Goal: Complete application form: Complete application form

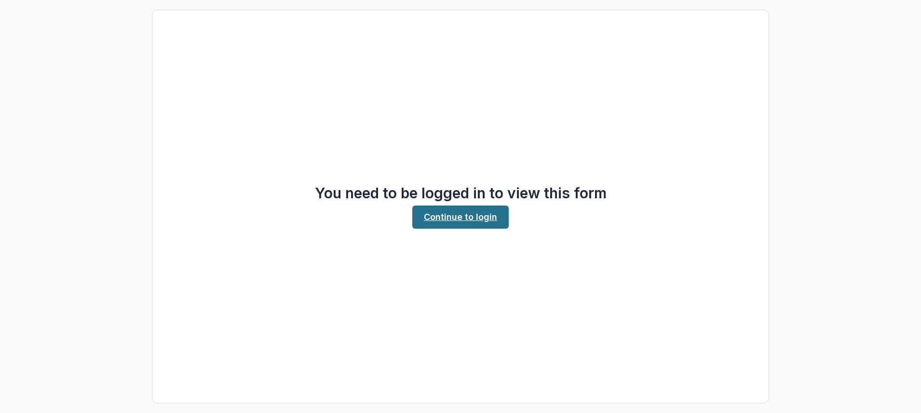
click at [484, 215] on link "Continue to login" at bounding box center [460, 216] width 96 height 23
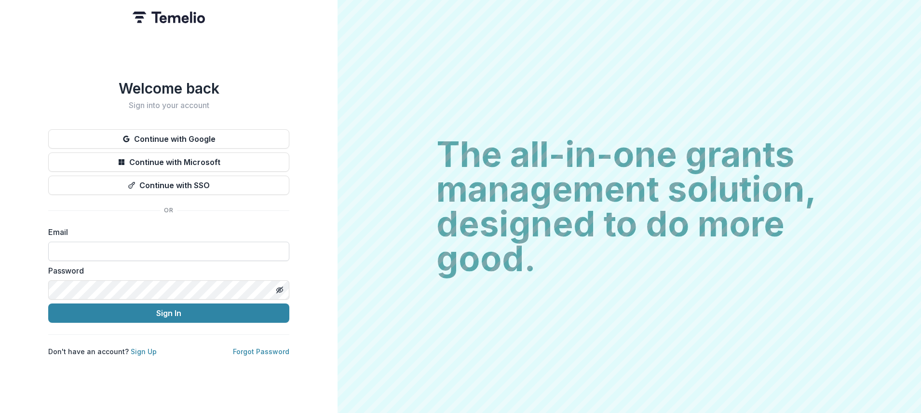
click at [178, 250] on input at bounding box center [168, 251] width 241 height 19
type input "**********"
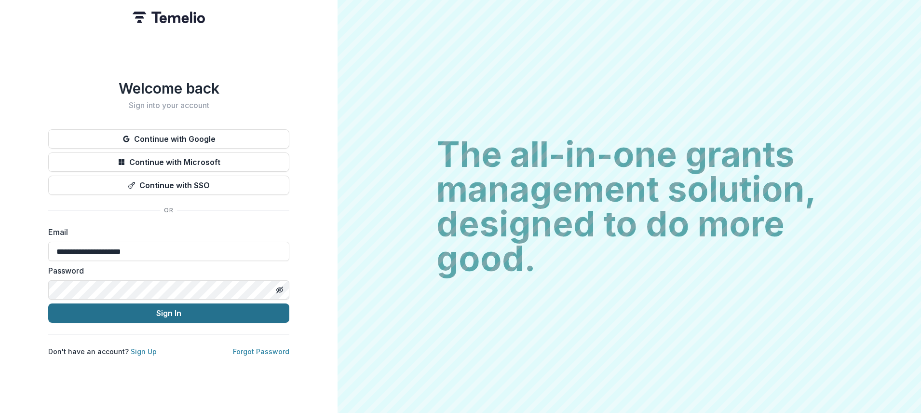
click at [176, 313] on button "Sign In" at bounding box center [168, 312] width 241 height 19
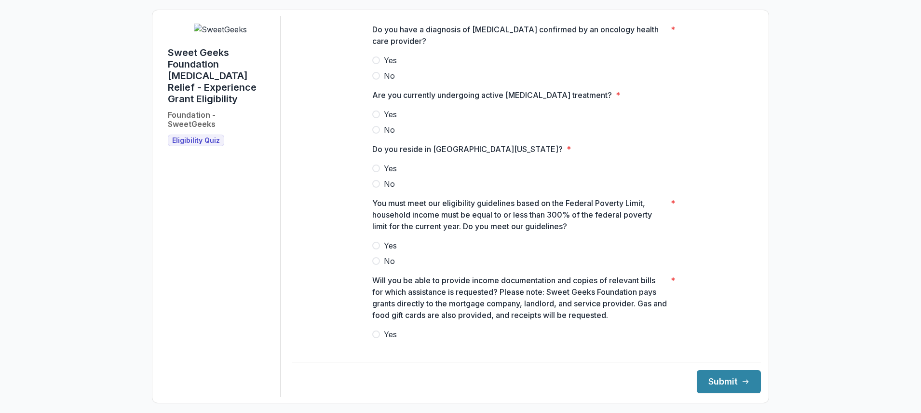
click at [376, 64] on span at bounding box center [376, 60] width 8 height 8
click at [378, 118] on span at bounding box center [376, 114] width 8 height 8
click at [376, 170] on label "Yes" at bounding box center [526, 169] width 309 height 12
click at [384, 247] on span "Yes" at bounding box center [390, 246] width 13 height 12
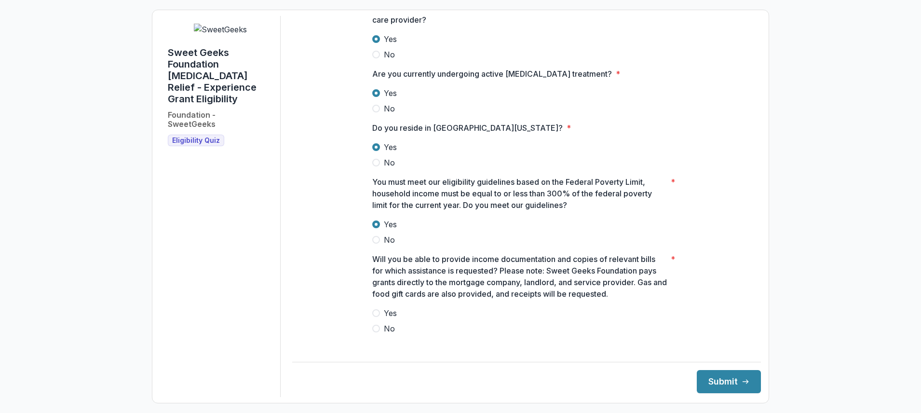
scroll to position [83, 0]
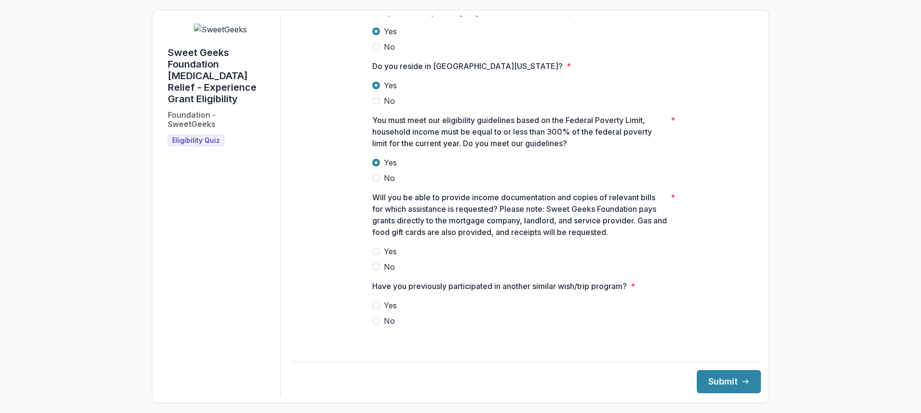
click at [374, 255] on span at bounding box center [376, 251] width 8 height 8
click at [378, 326] on label "No" at bounding box center [526, 321] width 309 height 12
click at [732, 387] on button "Submit" at bounding box center [729, 381] width 64 height 23
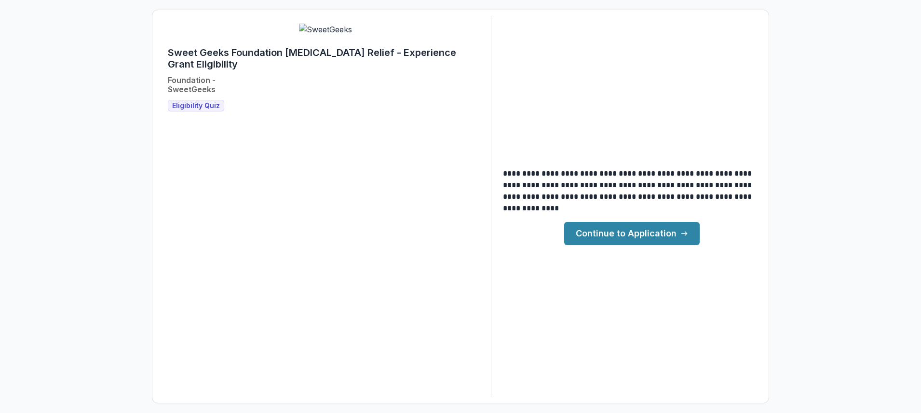
click at [646, 230] on link "Continue to Application" at bounding box center [632, 233] width 136 height 23
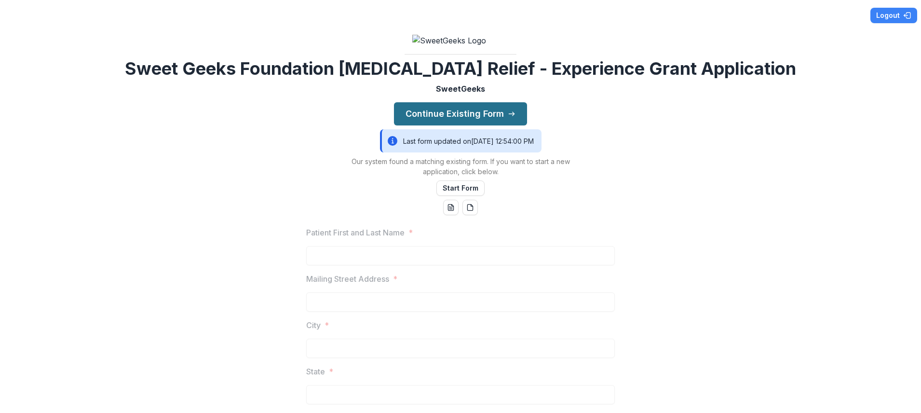
click at [458, 125] on button "Continue Existing Form" at bounding box center [460, 113] width 133 height 23
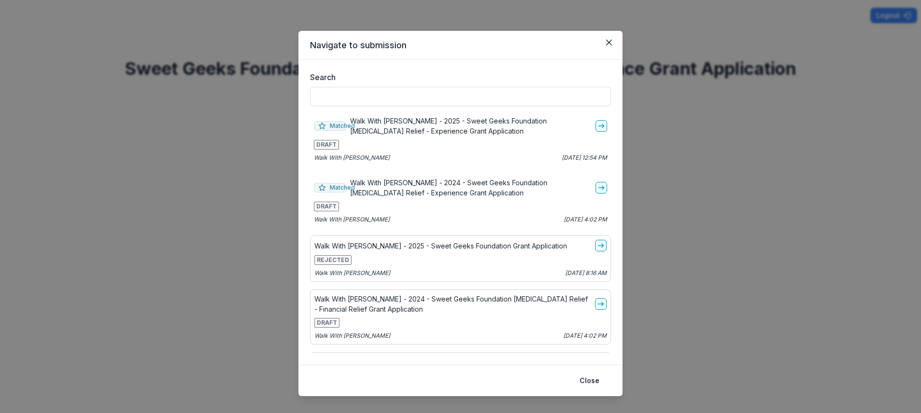
click at [611, 34] on header "Navigate to submission" at bounding box center [460, 45] width 324 height 29
click at [596, 121] on link "go-to" at bounding box center [602, 126] width 12 height 12
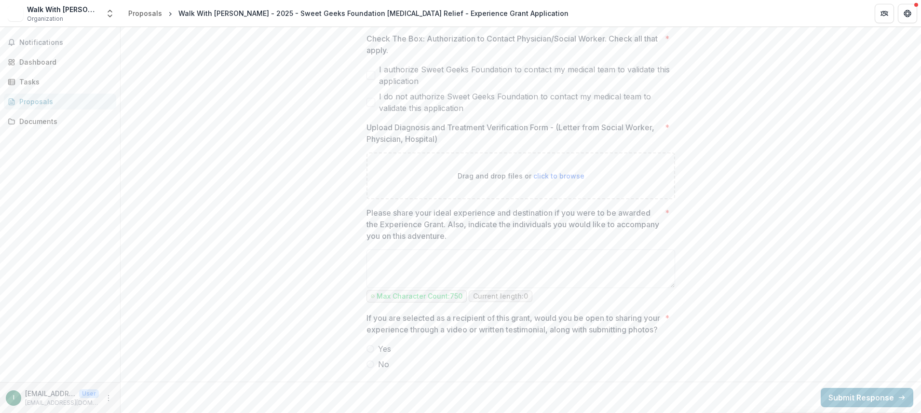
scroll to position [1992, 0]
click at [439, 264] on textarea "Please share your ideal experience and destination if you were to be awarded th…" at bounding box center [520, 268] width 309 height 39
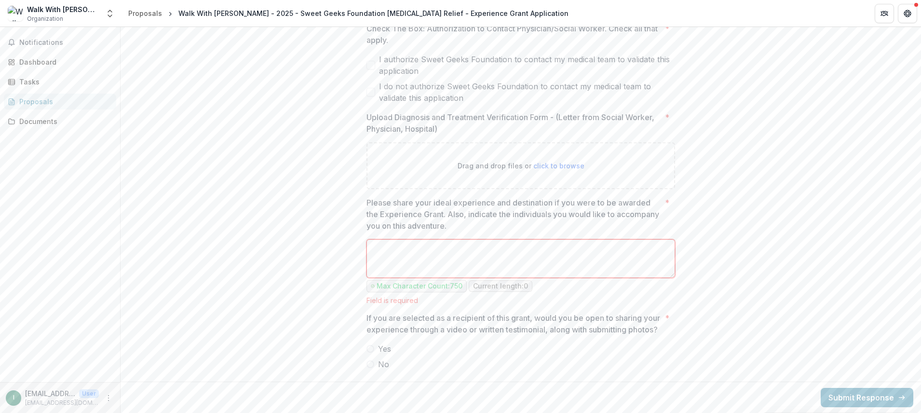
click at [515, 353] on label "Yes" at bounding box center [520, 349] width 309 height 12
click at [500, 347] on div "If you are selected as a recipient of this grant, would you be open to sharing …" at bounding box center [520, 341] width 309 height 58
click at [396, 255] on textarea "Please share your ideal experience and destination if you were to be awarded th…" at bounding box center [520, 258] width 309 height 39
click at [400, 312] on p "If you are selected as a recipient of this grant, would you be open to sharing …" at bounding box center [513, 323] width 295 height 23
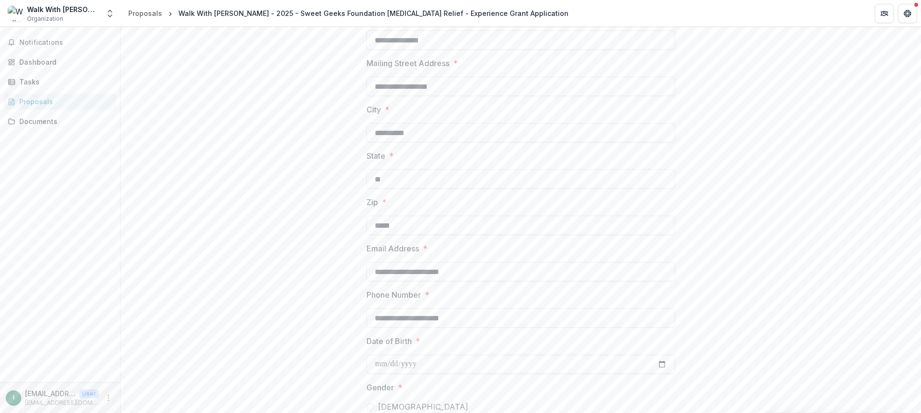
scroll to position [188, 0]
click at [27, 58] on div "Dashboard" at bounding box center [63, 62] width 89 height 10
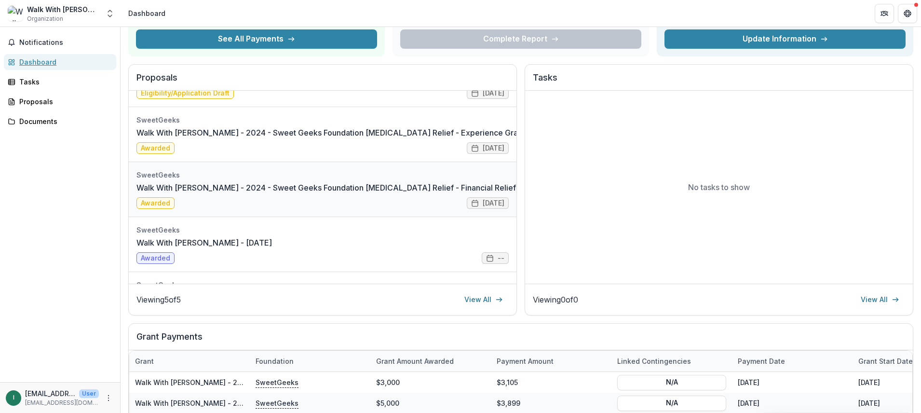
scroll to position [25, 0]
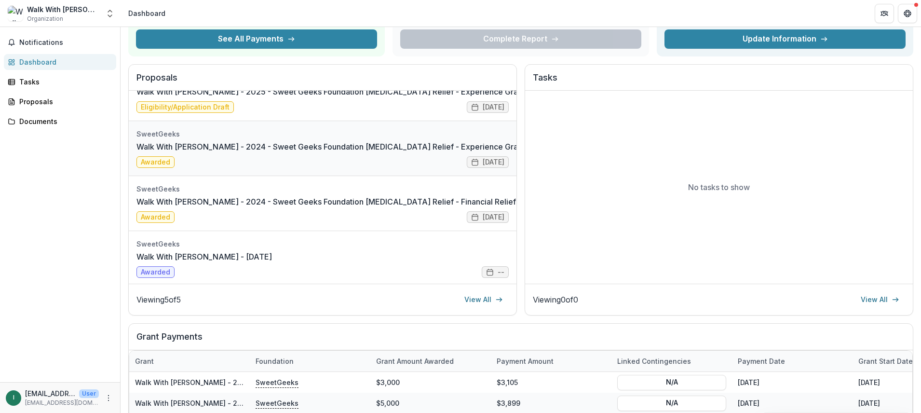
click at [316, 152] on link "Walk With Sally - 2024 - Sweet Geeks Foundation Cancer Relief - Experience Gran…" at bounding box center [352, 147] width 432 height 12
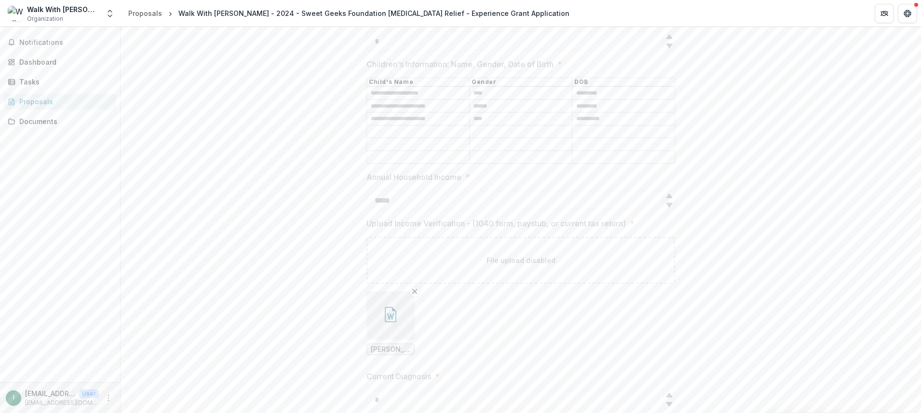
scroll to position [760, 0]
click at [34, 63] on div "Dashboard" at bounding box center [63, 62] width 89 height 10
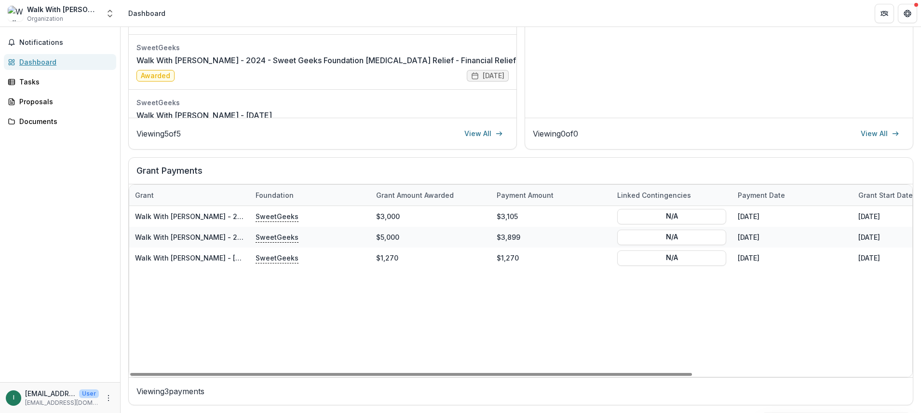
scroll to position [37, 0]
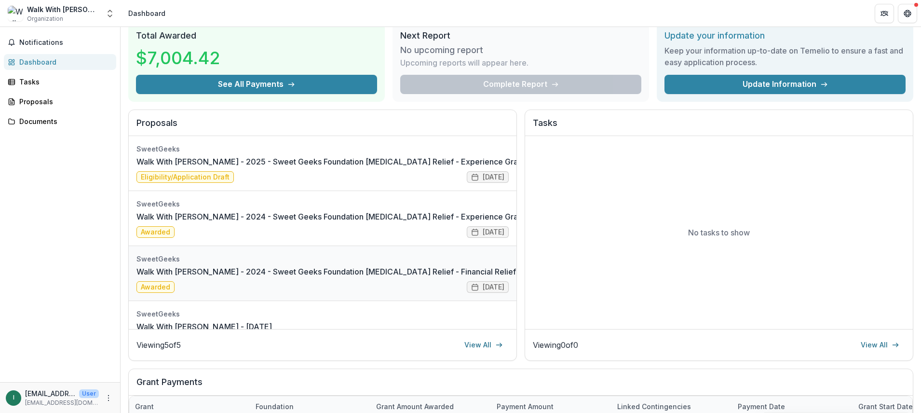
click at [233, 277] on link "Walk With Sally - 2024 - Sweet Geeks Foundation Cancer Relief - Financial Relie…" at bounding box center [358, 272] width 445 height 12
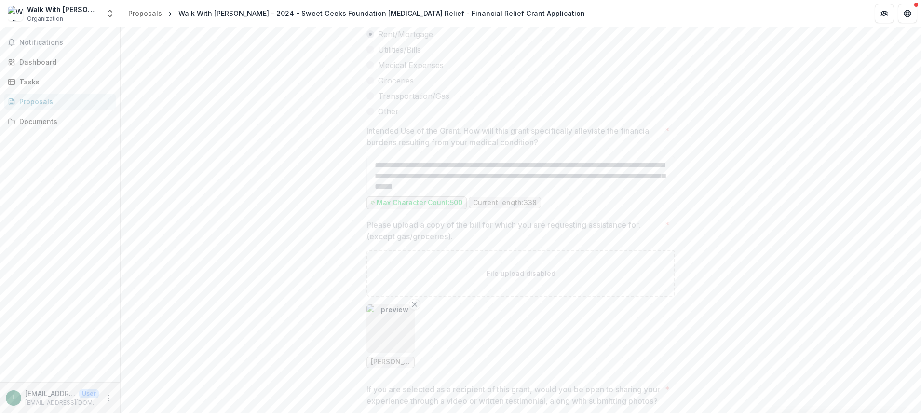
scroll to position [2077, 0]
click at [37, 56] on link "Dashboard" at bounding box center [60, 62] width 112 height 16
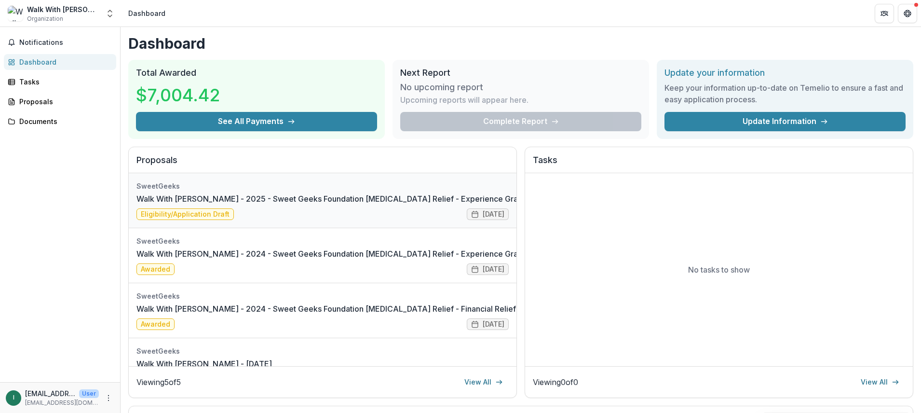
click at [282, 204] on link "Walk With Sally - 2025 - Sweet Geeks Foundation Cancer Relief - Experience Gran…" at bounding box center [352, 199] width 432 height 12
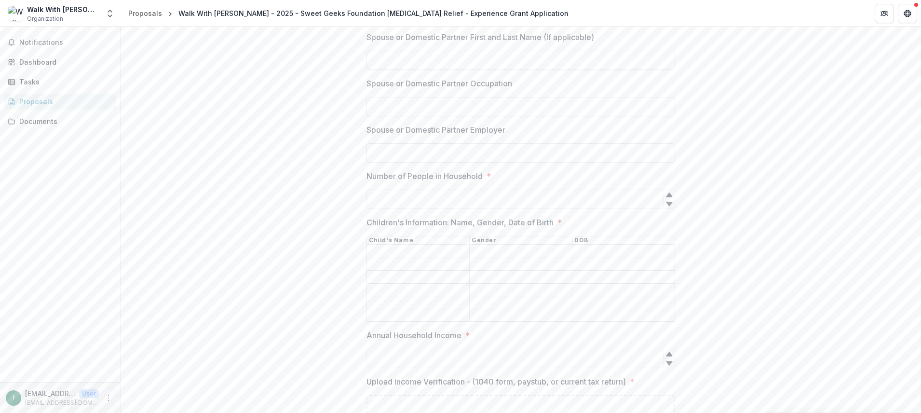
scroll to position [779, 0]
